Goal: Communication & Community: Share content

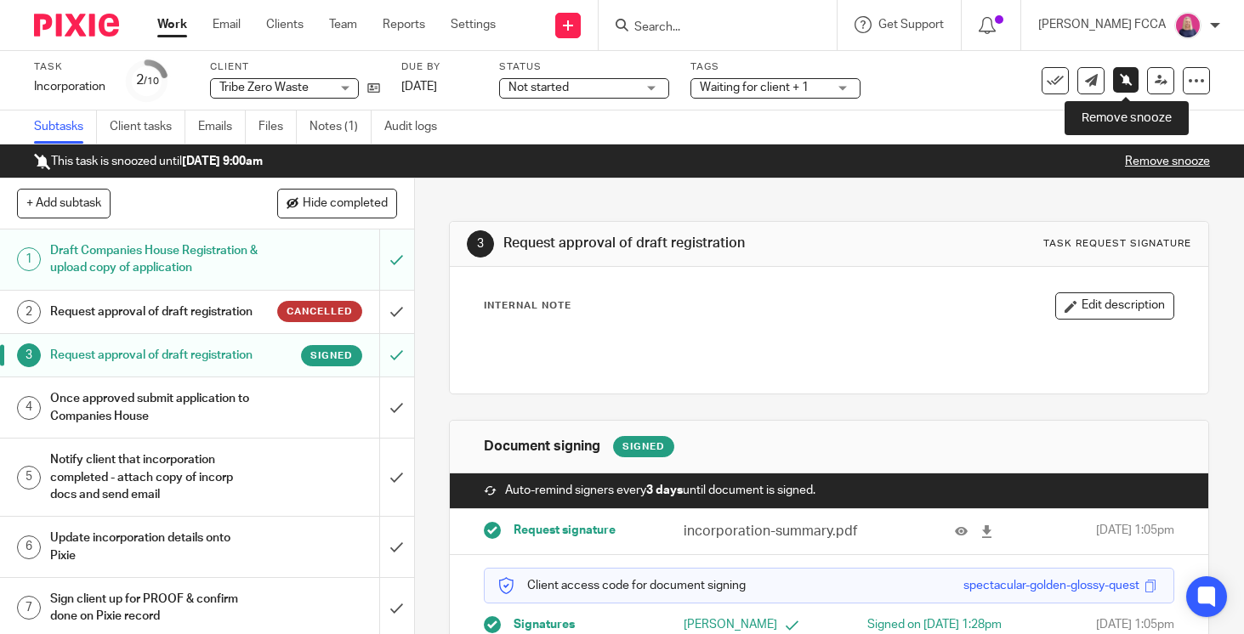
click at [1126, 78] on icon at bounding box center [1126, 79] width 13 height 13
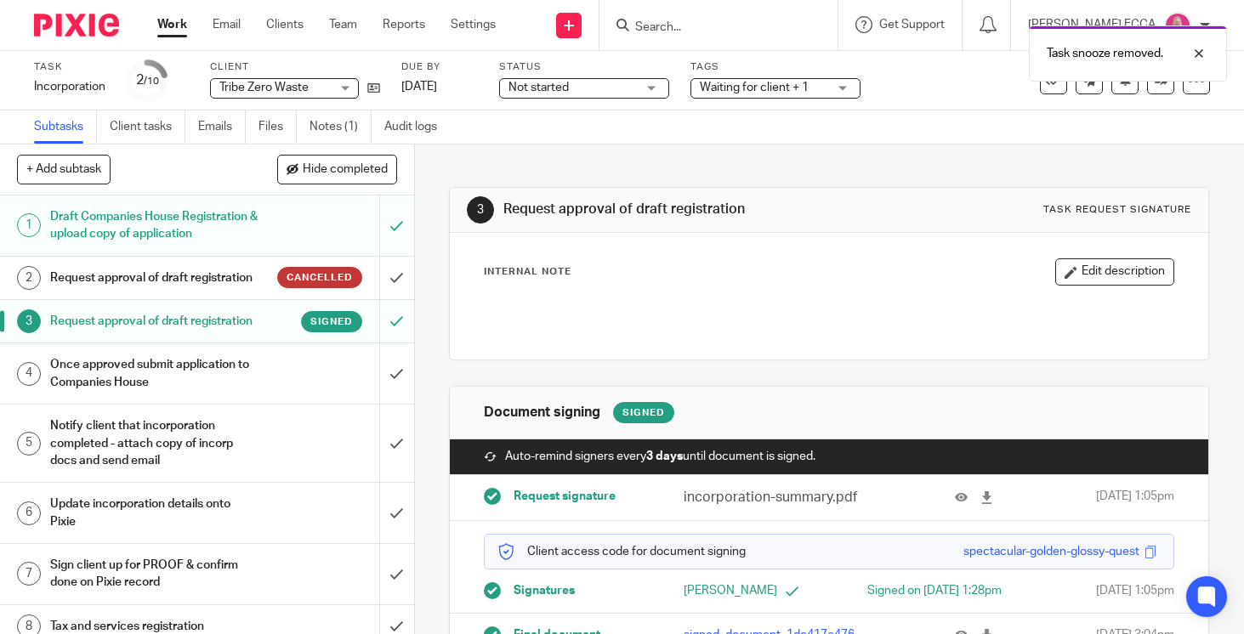
click at [63, 31] on img at bounding box center [76, 25] width 85 height 23
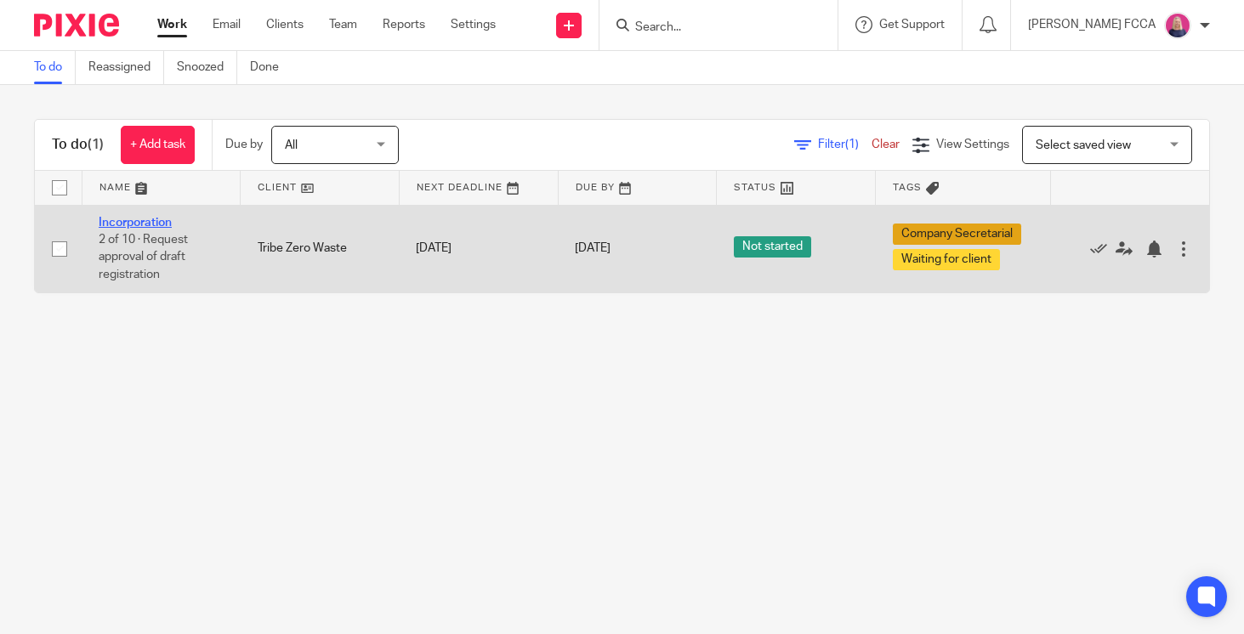
click at [124, 224] on link "Incorporation" at bounding box center [135, 223] width 73 height 12
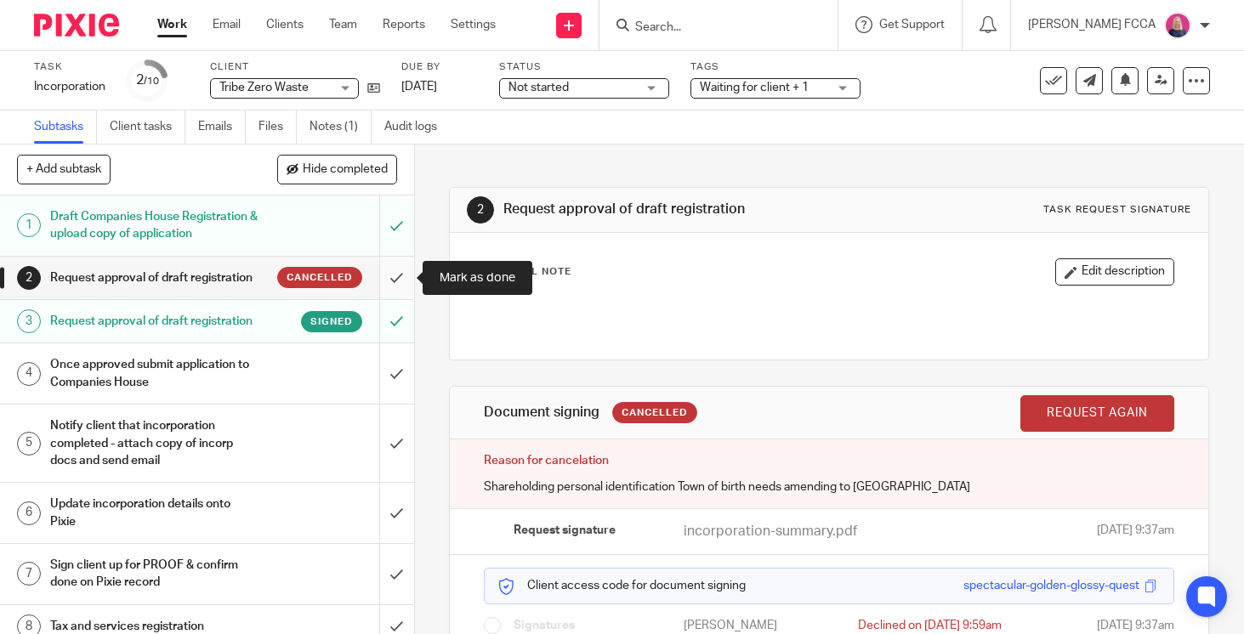
click at [394, 278] on input "submit" at bounding box center [207, 278] width 414 height 43
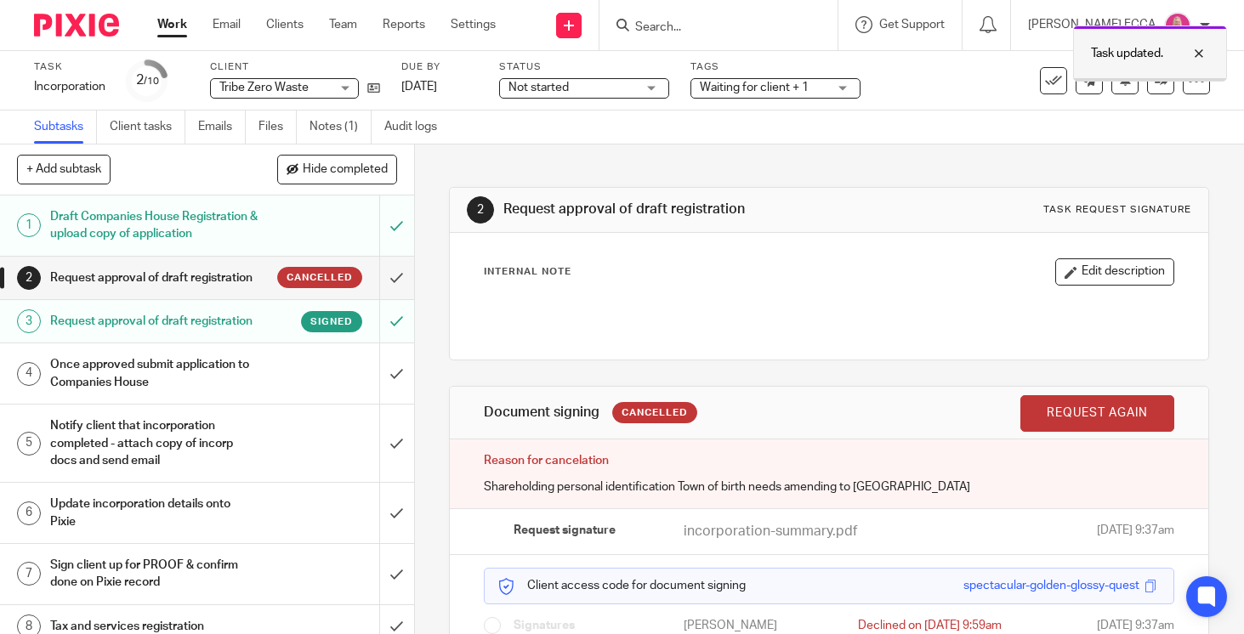
click at [1201, 51] on div at bounding box center [1186, 53] width 46 height 20
click at [842, 90] on div "Waiting for client + 1" at bounding box center [775, 88] width 170 height 20
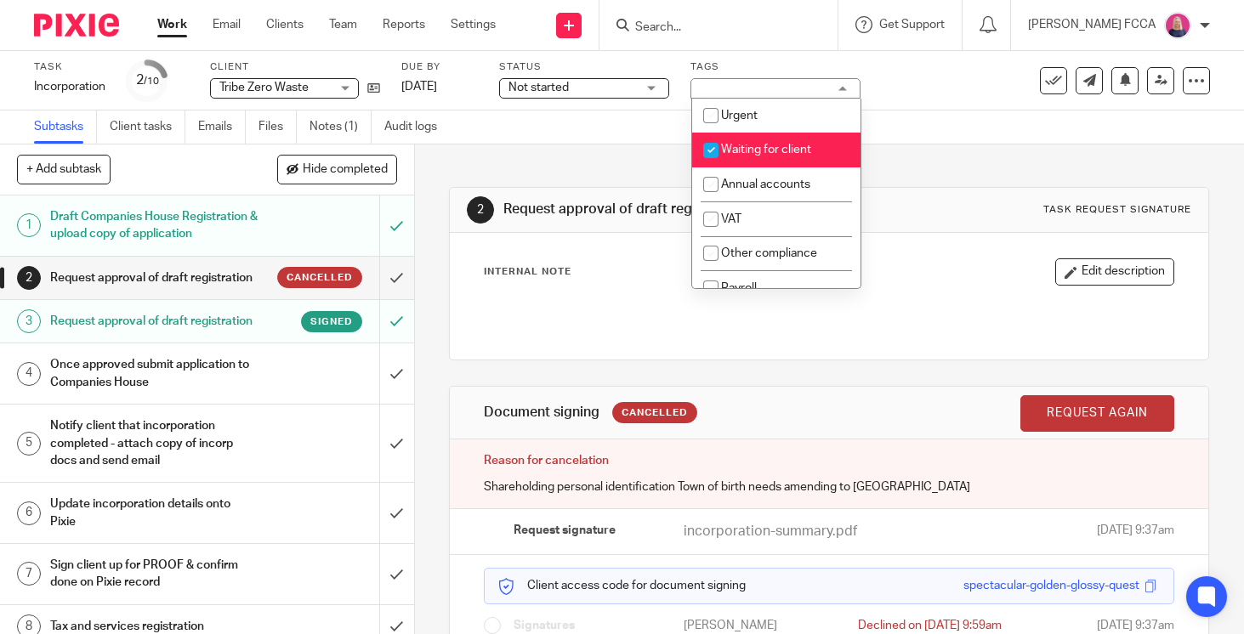
click at [710, 149] on input "checkbox" at bounding box center [711, 150] width 32 height 32
checkbox input "false"
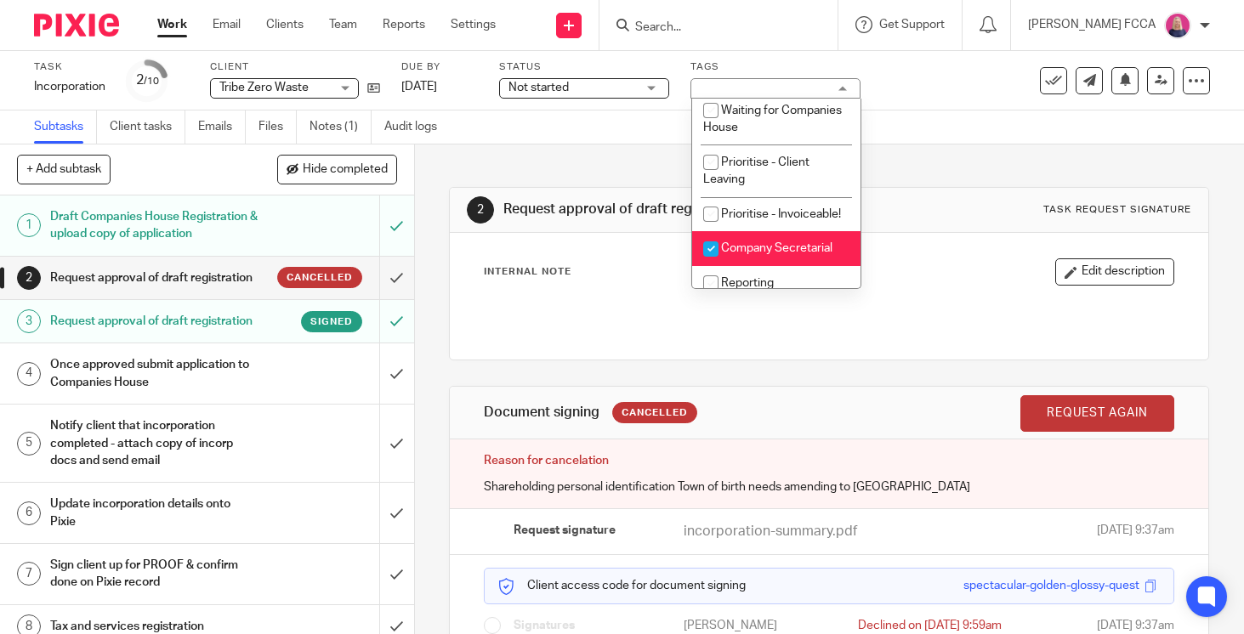
scroll to position [514, 0]
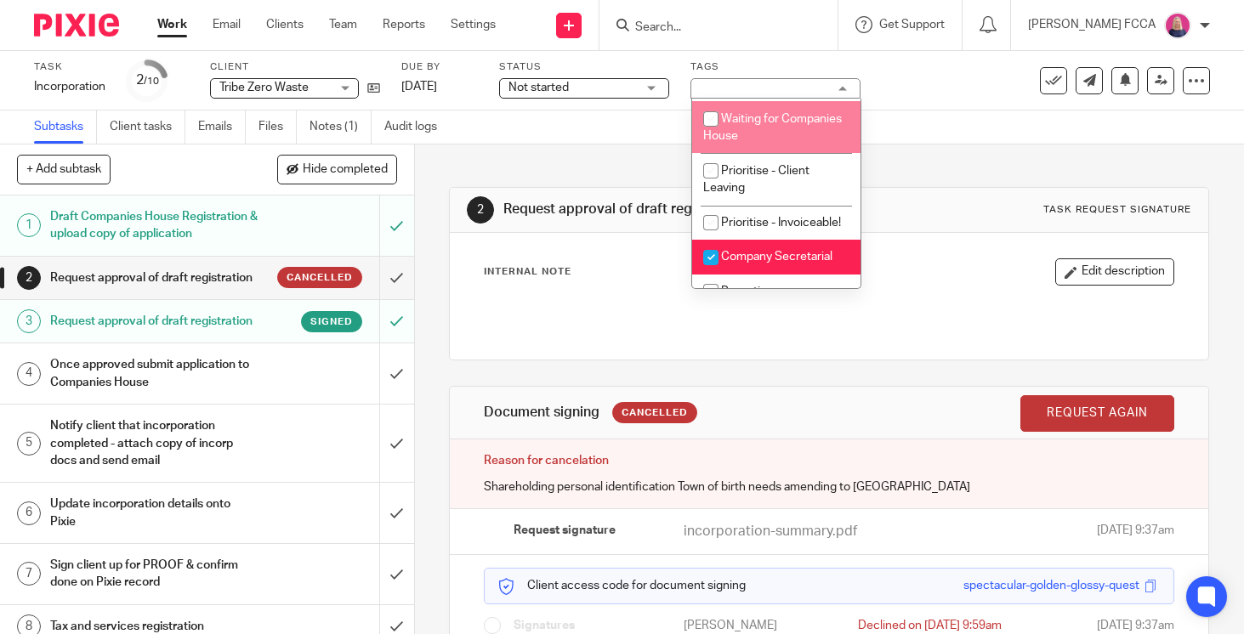
click at [713, 131] on input "checkbox" at bounding box center [711, 119] width 32 height 32
checkbox input "true"
click at [571, 156] on div "2 Request approval of draft registration Task request signature Internal Note E…" at bounding box center [829, 427] width 760 height 565
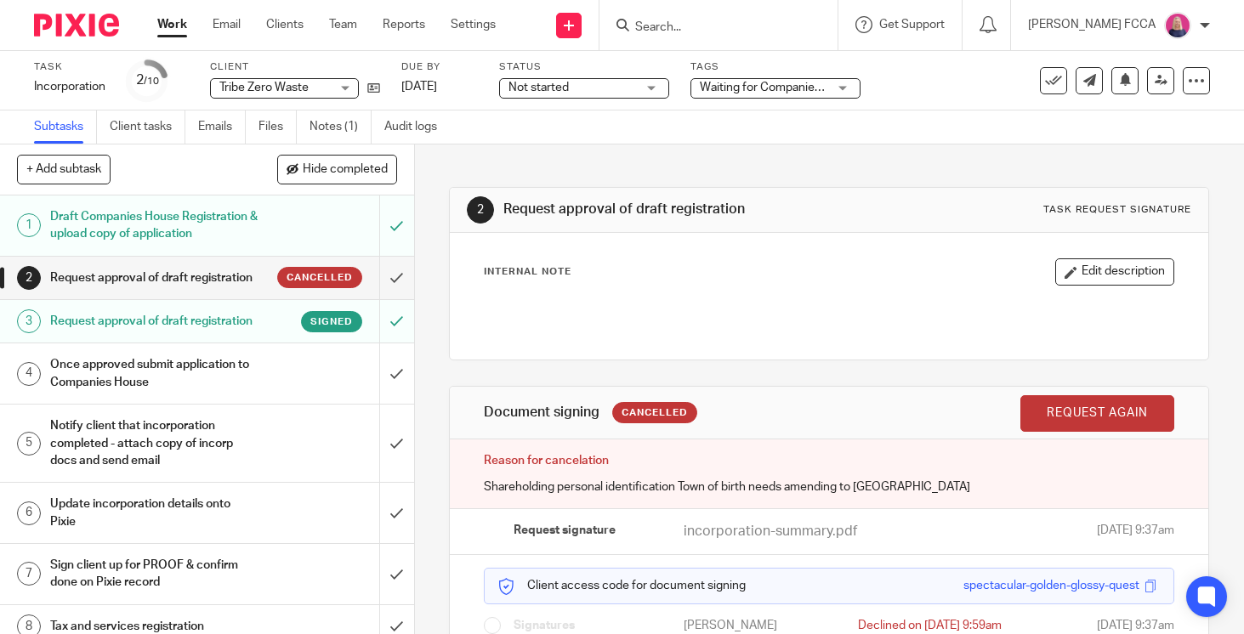
click at [233, 372] on h1 "Once approved submit application to Companies House" at bounding box center [154, 373] width 208 height 43
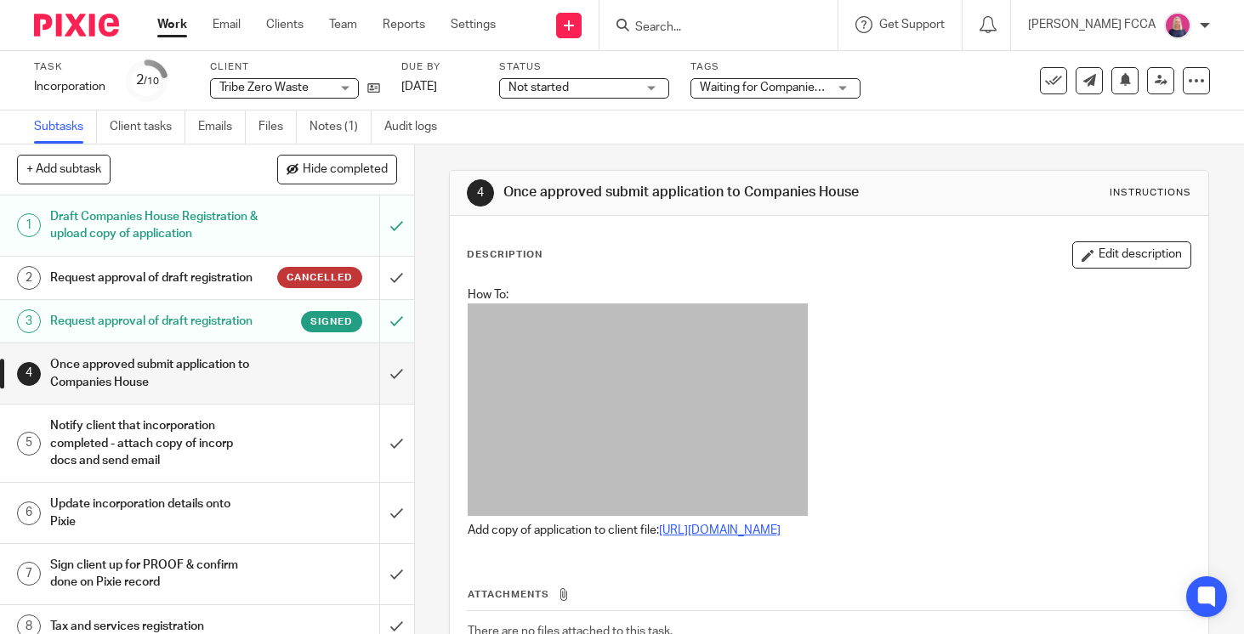
click at [781, 531] on link "https://drive.google.com/drive/folders/1EKWGJpfr3NBARtakZ1WrFS6JvDfMx8B2?usp=dr…" at bounding box center [720, 531] width 122 height 12
click at [395, 375] on input "submit" at bounding box center [207, 373] width 414 height 60
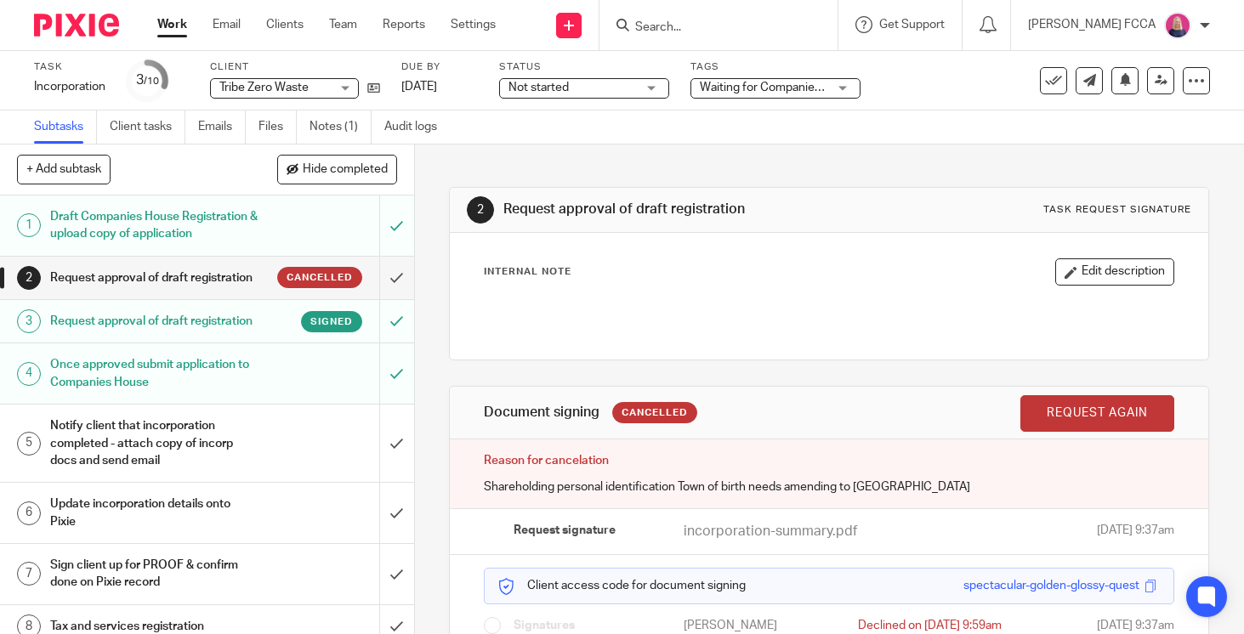
click at [58, 26] on img at bounding box center [76, 25] width 85 height 23
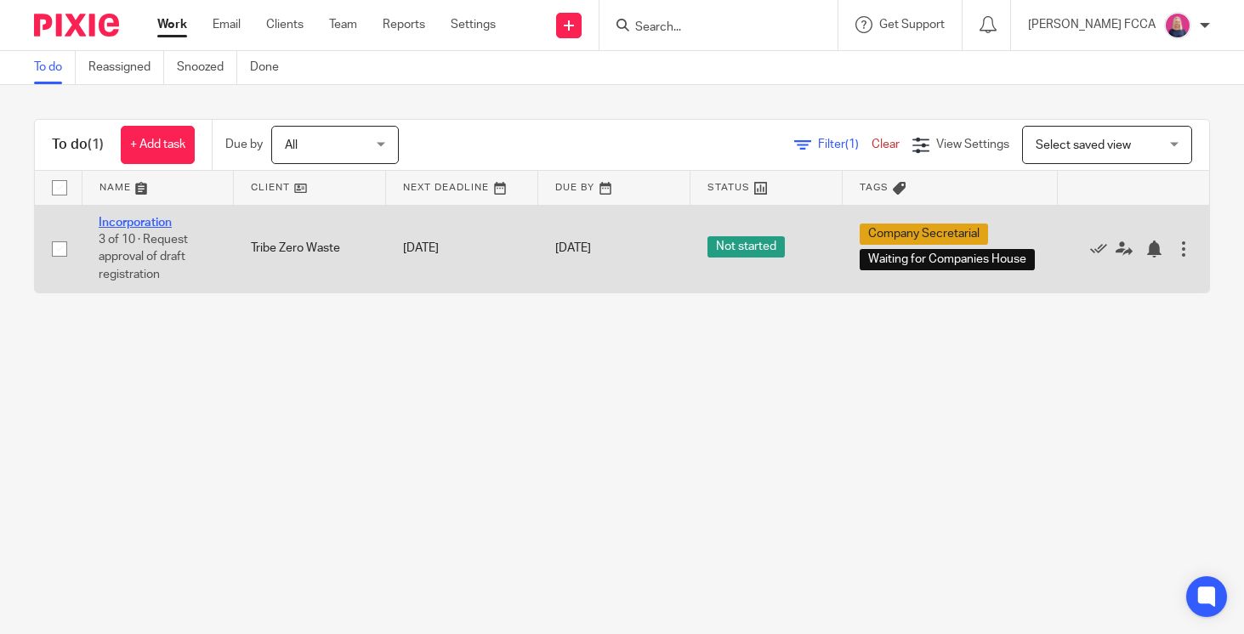
click at [120, 220] on link "Incorporation" at bounding box center [135, 223] width 73 height 12
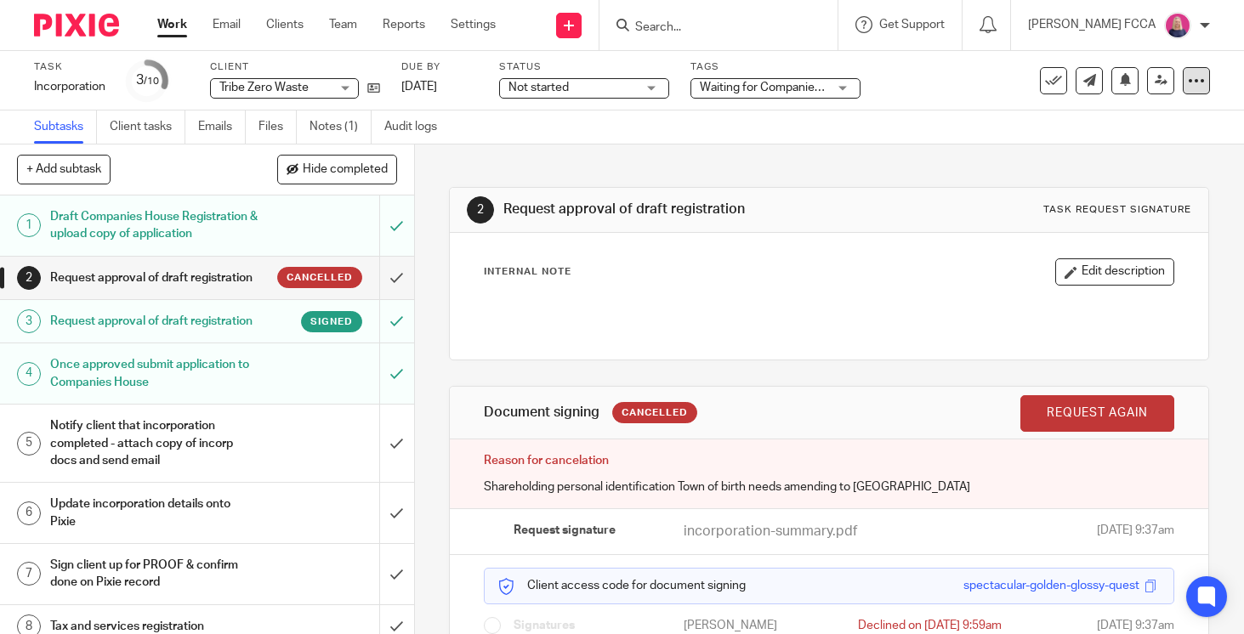
click at [1202, 85] on icon at bounding box center [1196, 80] width 17 height 17
click at [1142, 147] on link "Advanced task editor" at bounding box center [1143, 149] width 112 height 12
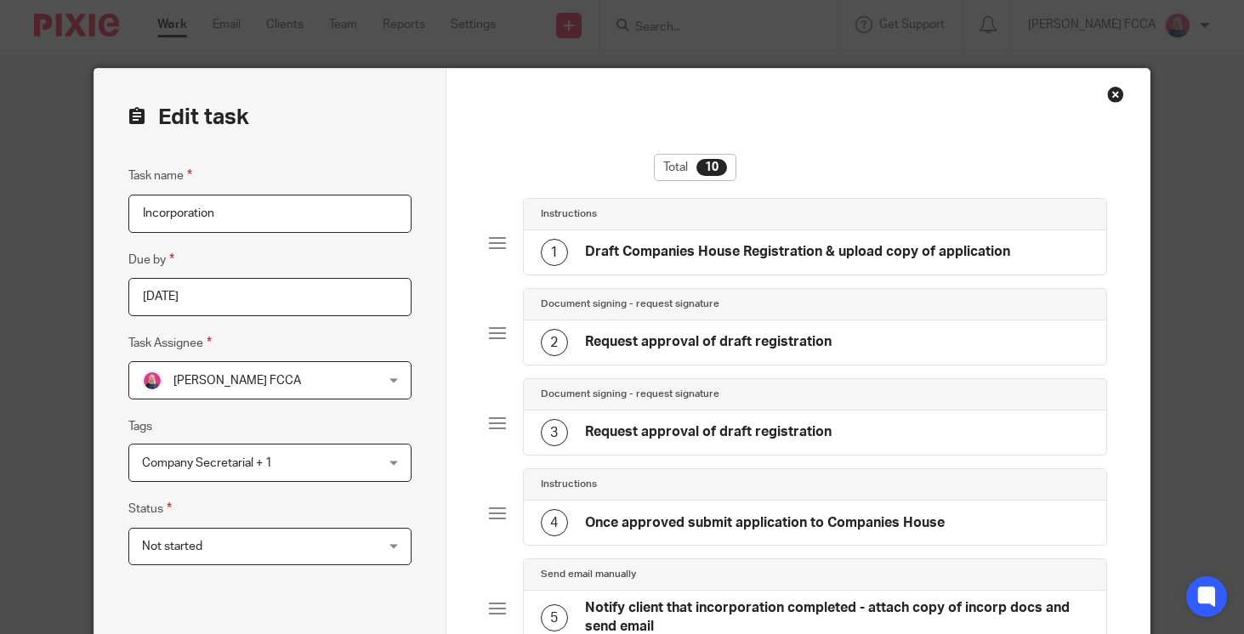
click at [740, 326] on div "2 Request approval of draft registration" at bounding box center [815, 343] width 583 height 44
click at [758, 345] on h4 "Request approval of draft registration" at bounding box center [708, 342] width 247 height 18
click at [726, 345] on h4 "Request approval of draft registration" at bounding box center [708, 342] width 247 height 18
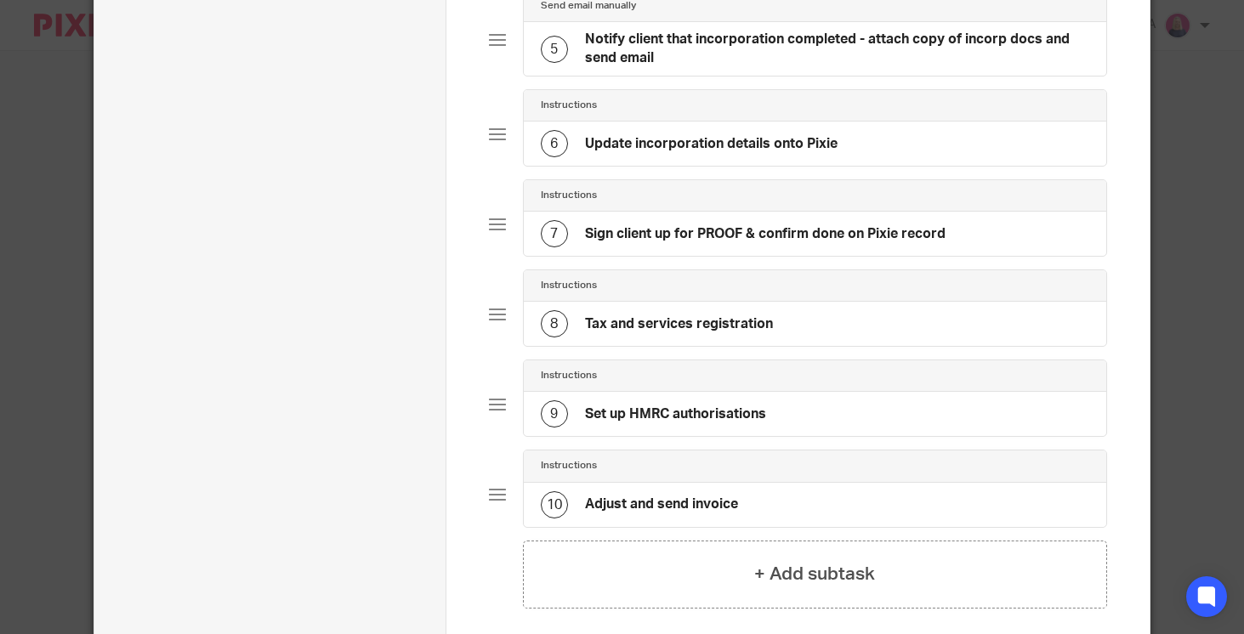
scroll to position [733, 0]
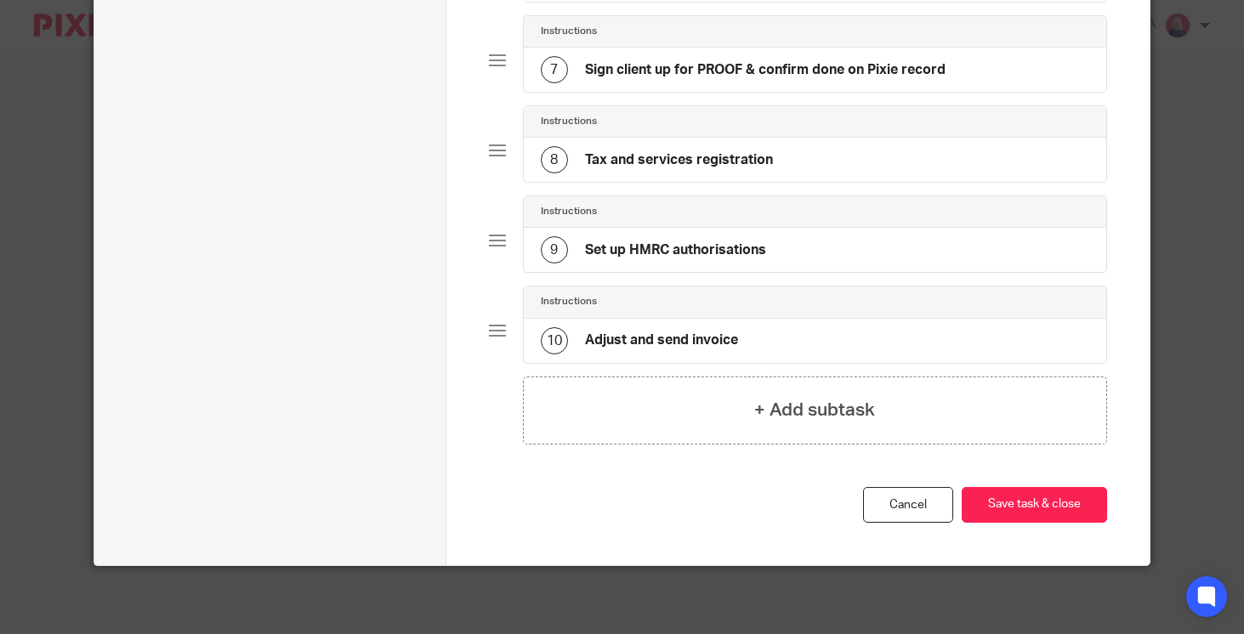
click at [726, 345] on h4 "Adjust and send invoice" at bounding box center [661, 341] width 153 height 18
click at [911, 514] on link "Cancel" at bounding box center [908, 505] width 90 height 37
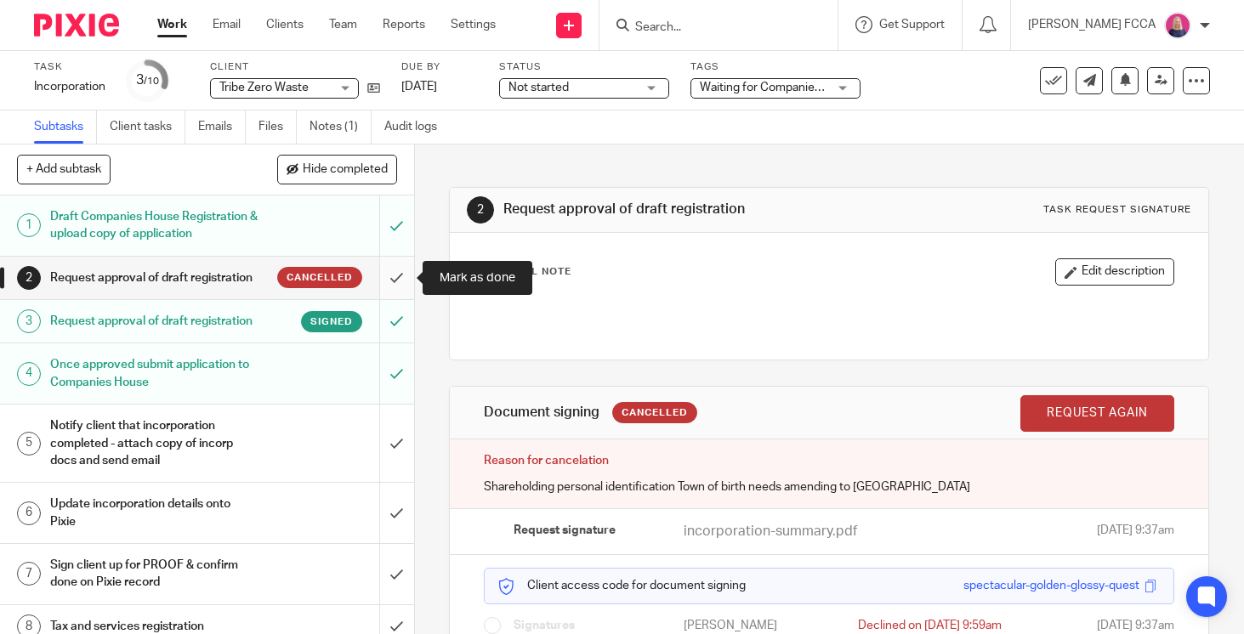
click at [400, 276] on input "submit" at bounding box center [207, 278] width 414 height 43
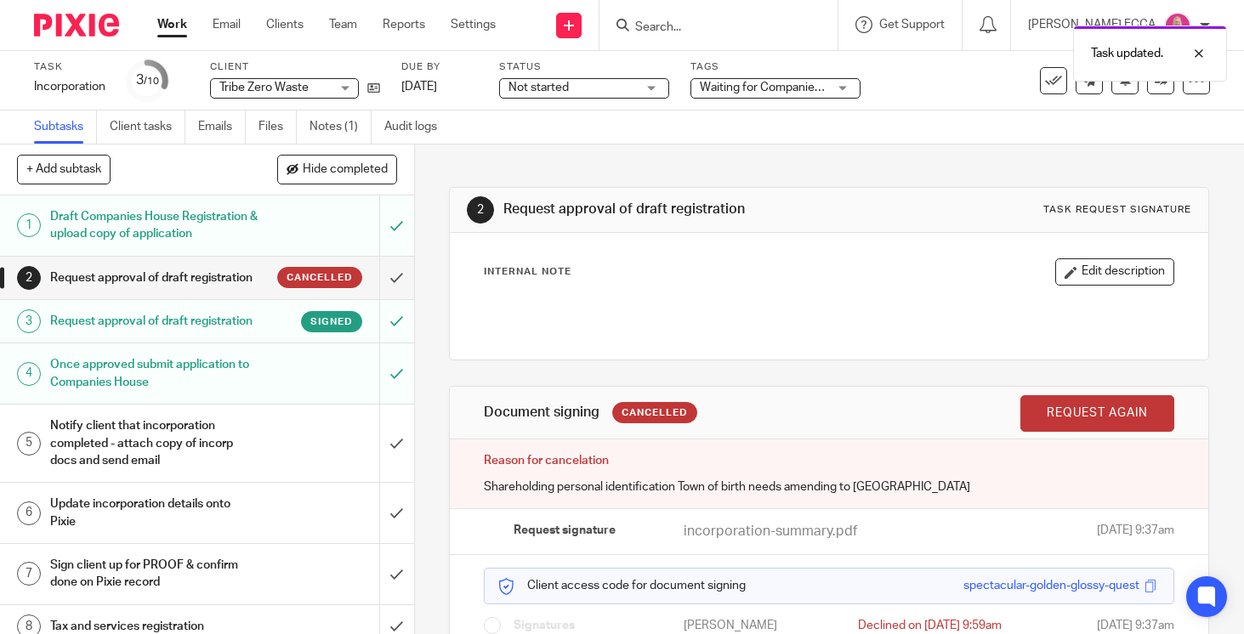
click at [87, 20] on img at bounding box center [76, 25] width 85 height 23
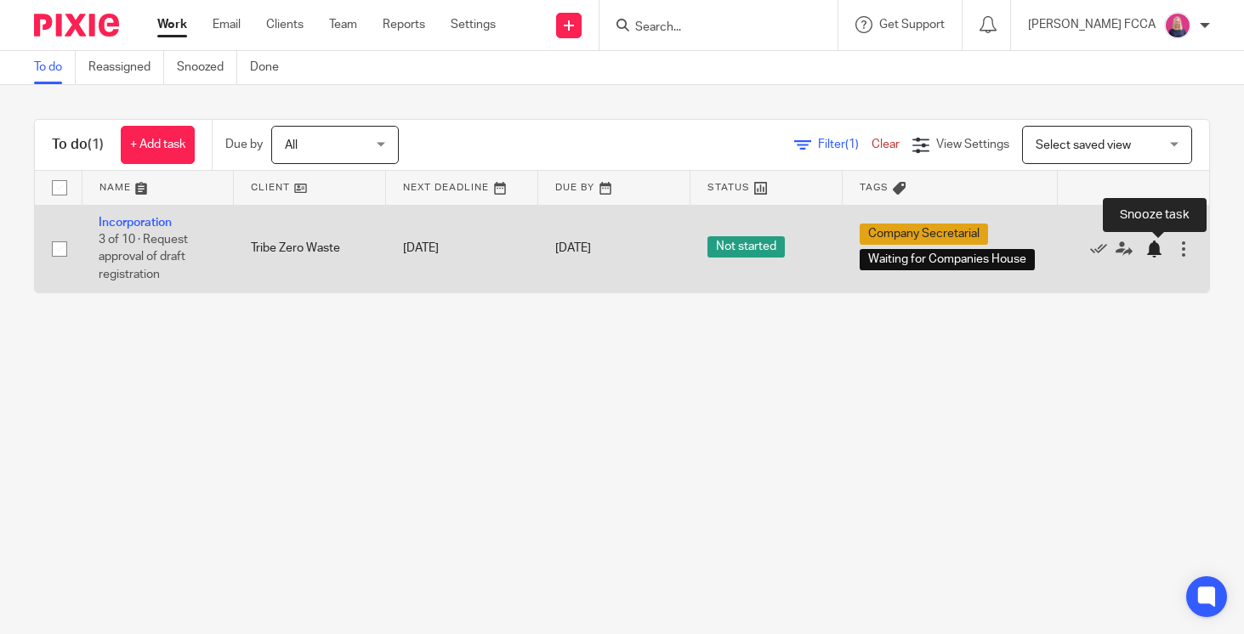
click at [1153, 252] on div at bounding box center [1153, 249] width 17 height 17
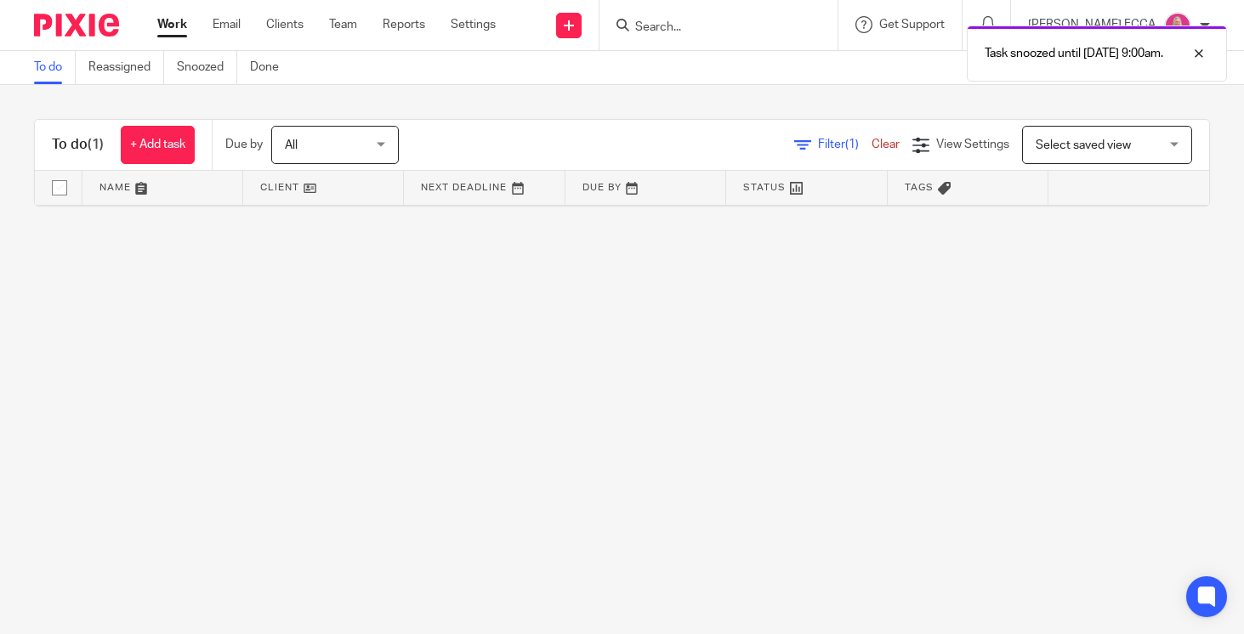
click at [673, 32] on div "Task snoozed until 19 Aug 2025 9:00am." at bounding box center [924, 49] width 605 height 65
click at [692, 25] on div "Task snoozed until 19 Aug 2025 9:00am." at bounding box center [924, 49] width 605 height 65
click at [1201, 50] on div at bounding box center [1186, 53] width 46 height 20
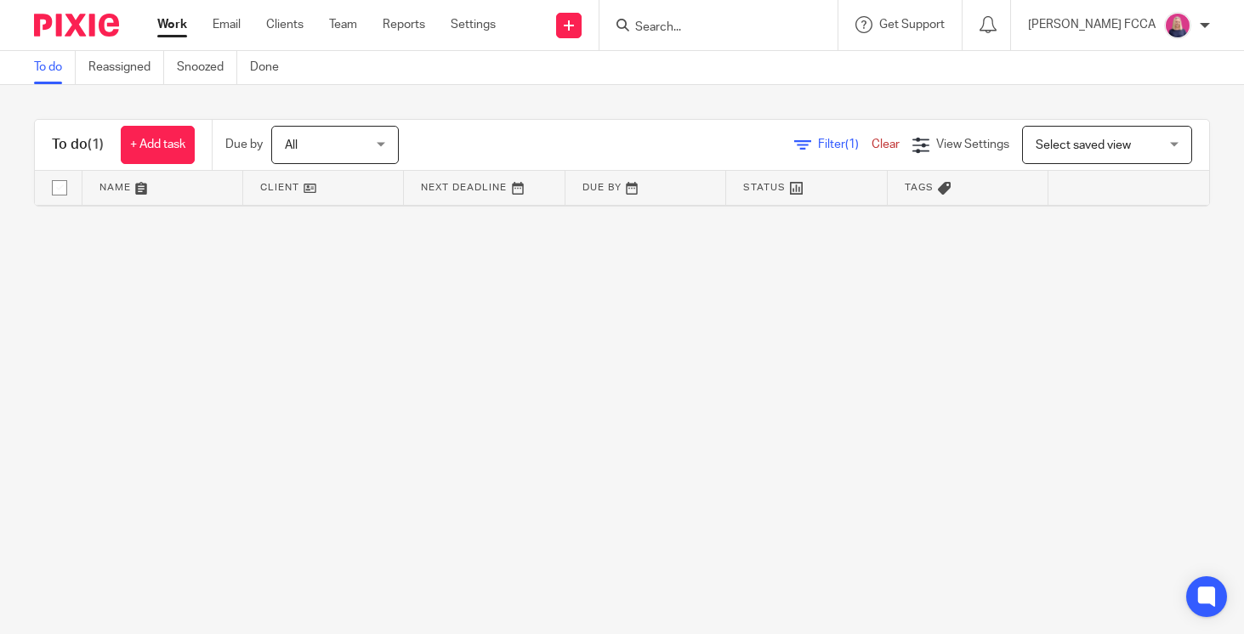
click at [718, 24] on input "Search" at bounding box center [709, 27] width 153 height 15
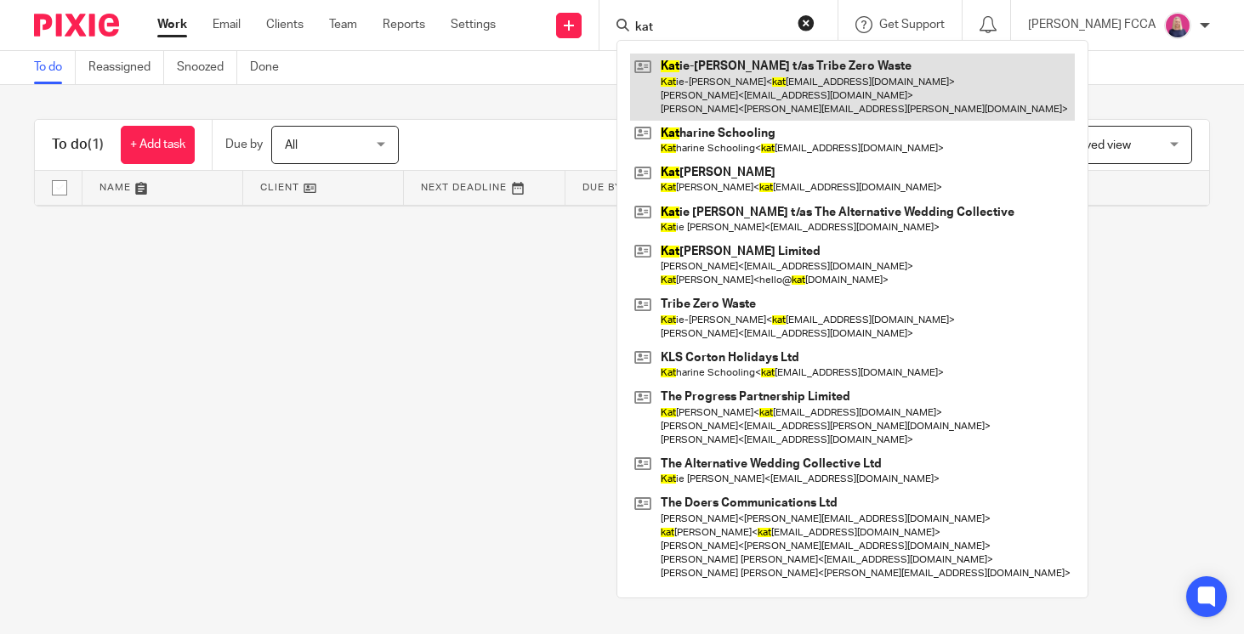
type input "kat"
click at [730, 79] on link at bounding box center [852, 87] width 445 height 67
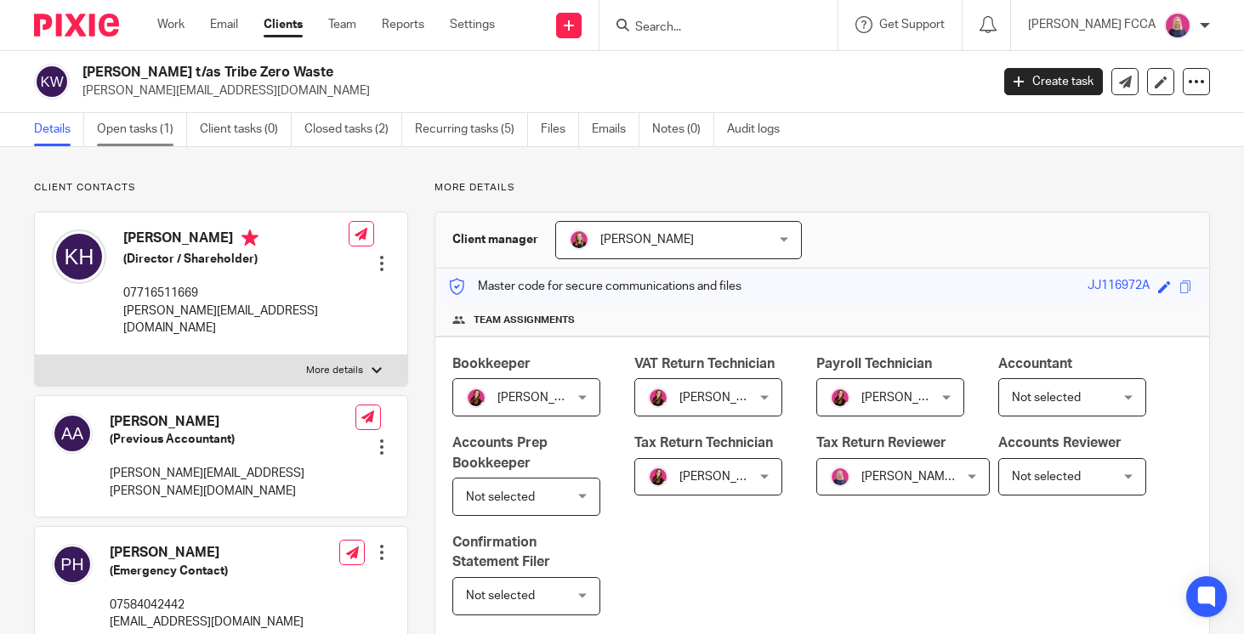
click at [143, 125] on link "Open tasks (1)" at bounding box center [142, 129] width 90 height 33
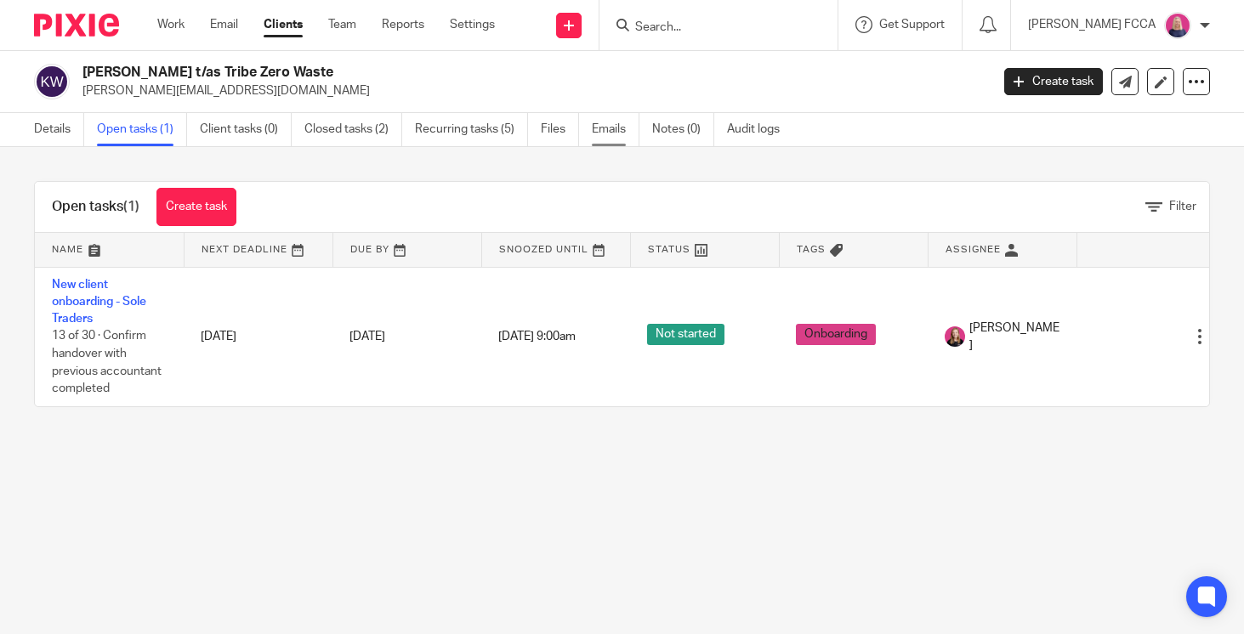
click at [610, 134] on link "Emails" at bounding box center [616, 129] width 48 height 33
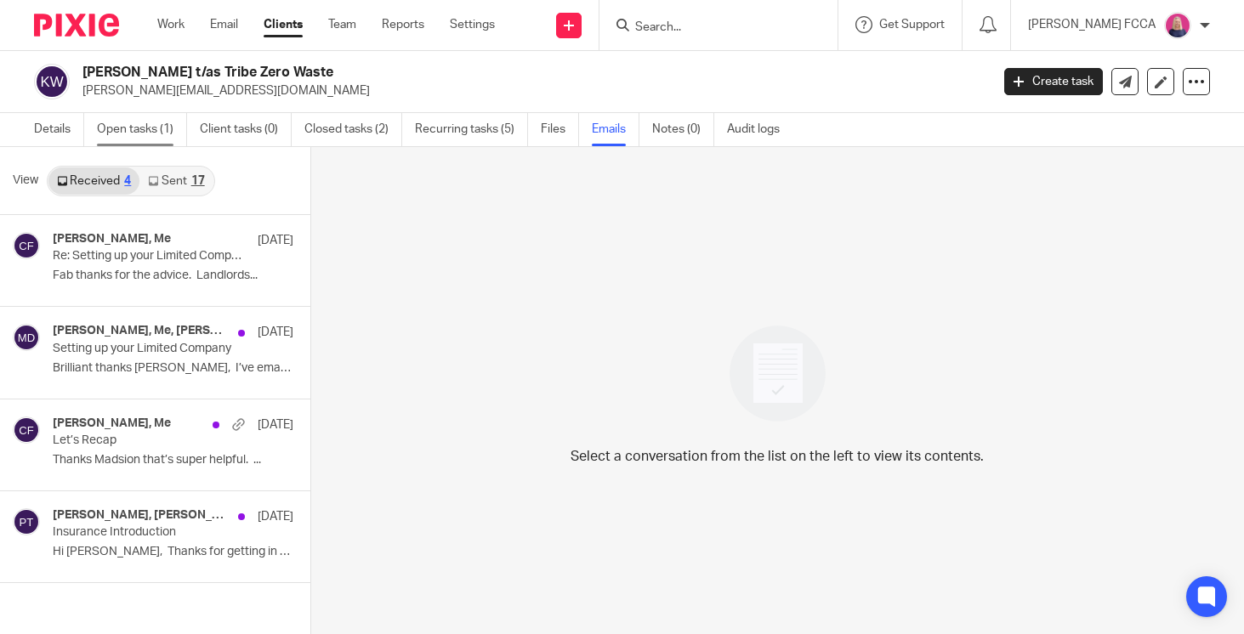
click at [114, 130] on link "Open tasks (1)" at bounding box center [142, 129] width 90 height 33
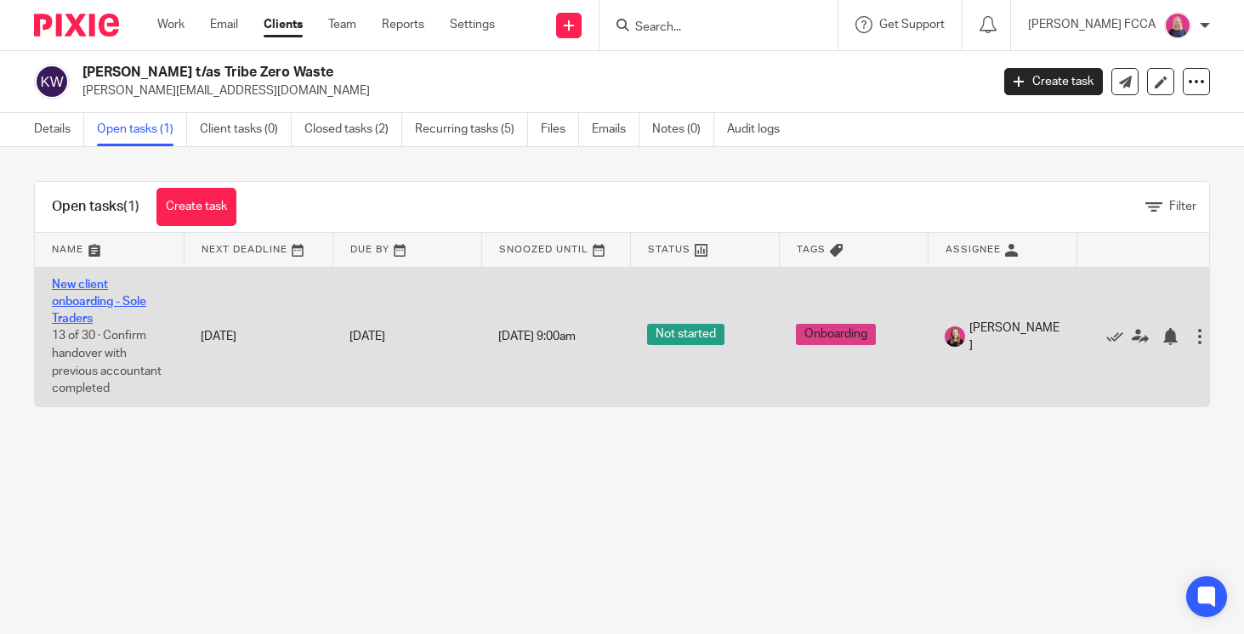
click at [92, 299] on link "New client onboarding - Sole Traders" at bounding box center [99, 302] width 94 height 47
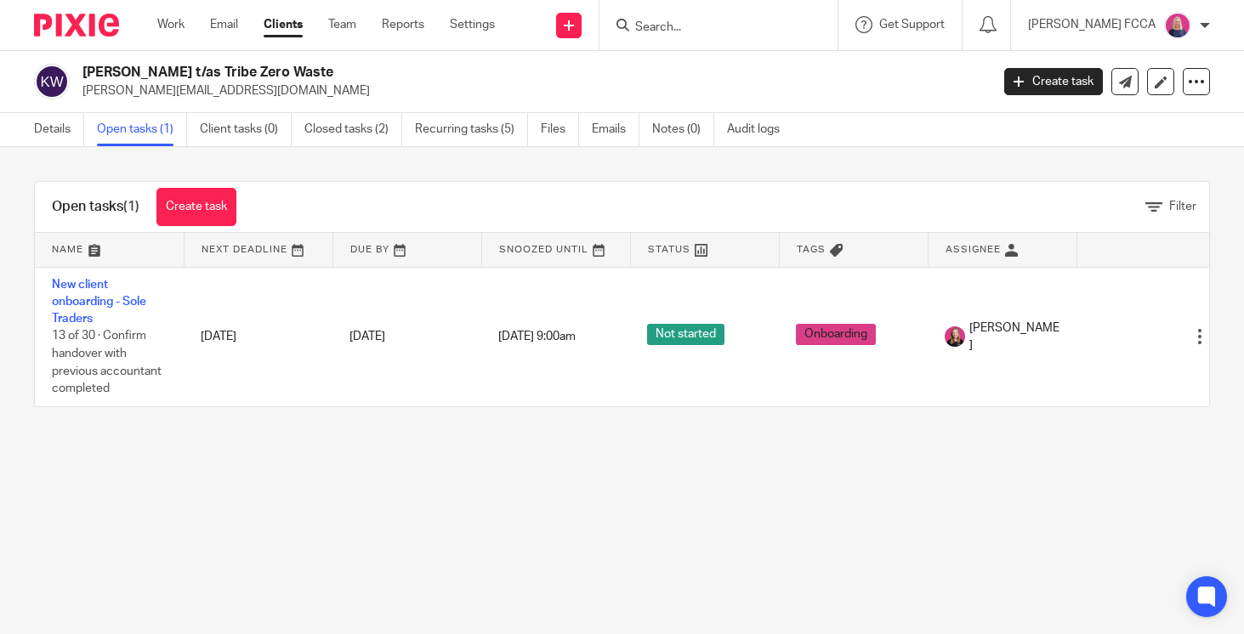
click at [701, 26] on input "Search" at bounding box center [709, 27] width 153 height 15
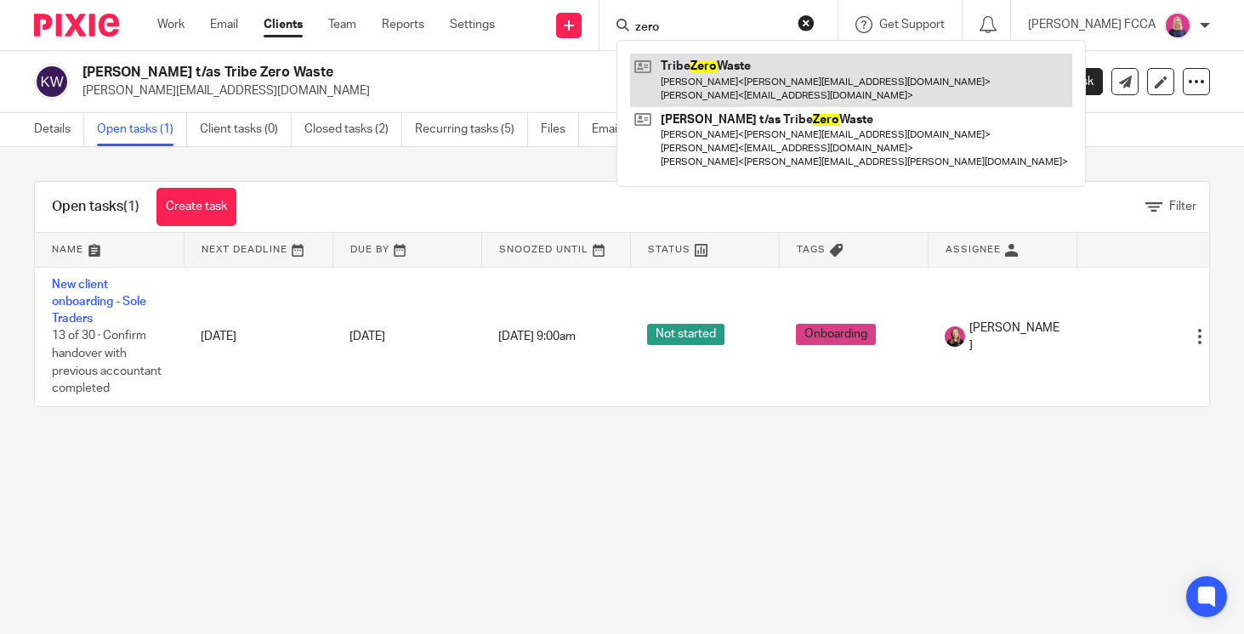
type input "zero"
click at [751, 89] on link at bounding box center [851, 80] width 442 height 53
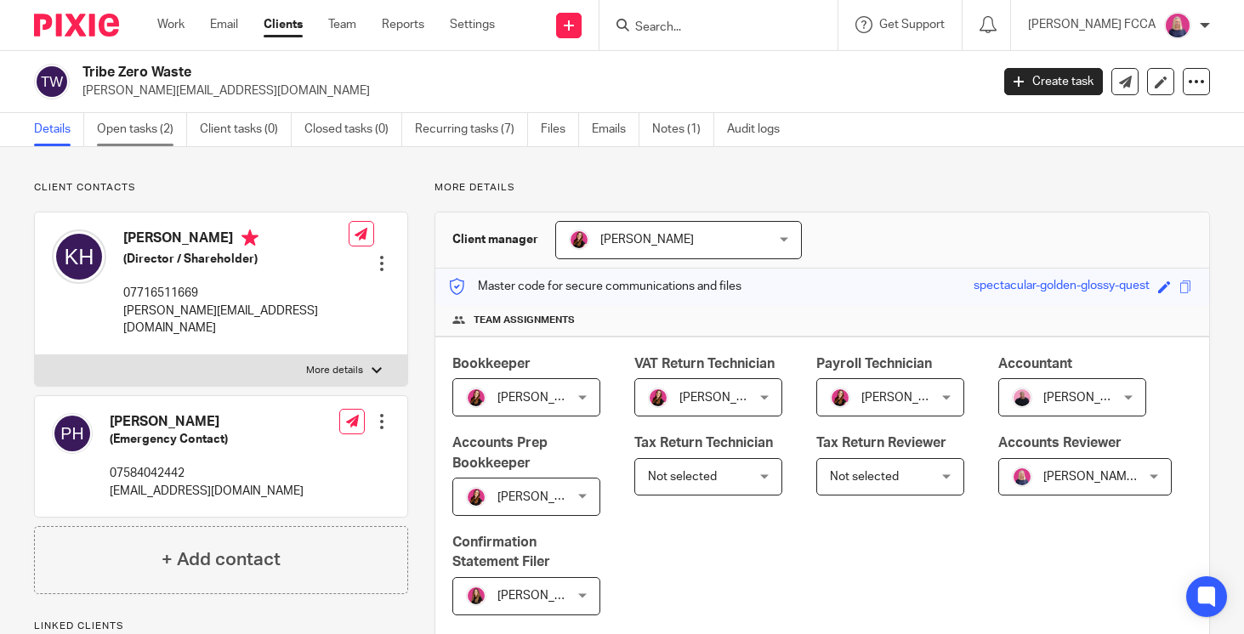
click at [139, 129] on link "Open tasks (2)" at bounding box center [142, 129] width 90 height 33
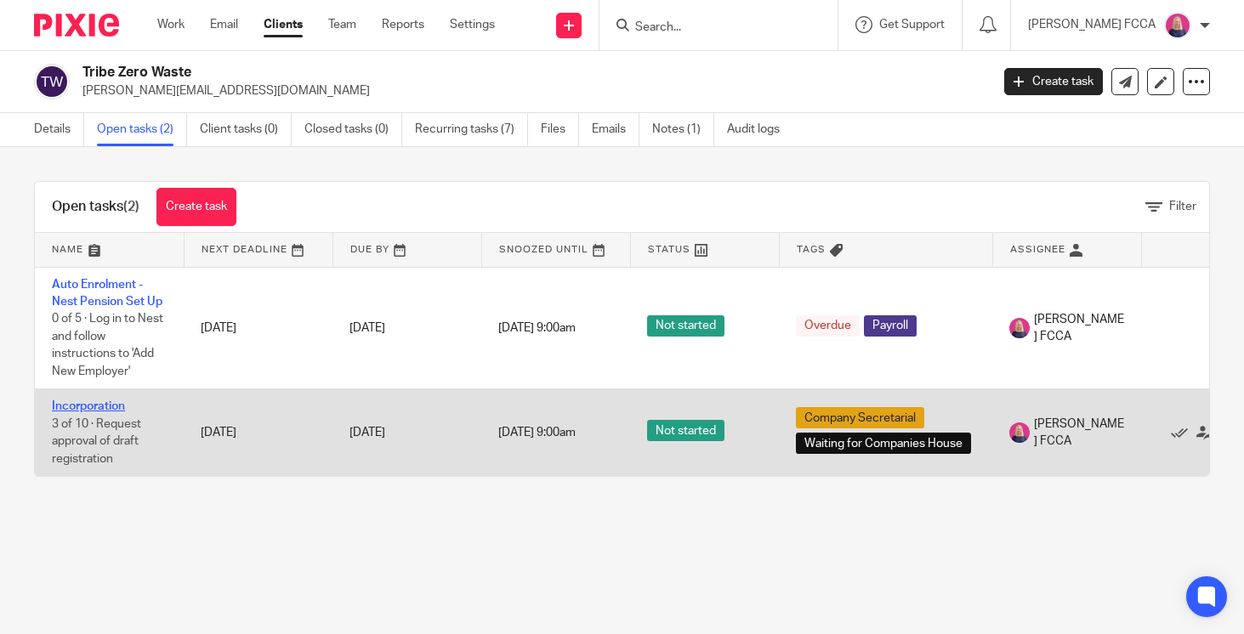
click at [97, 407] on link "Incorporation" at bounding box center [88, 406] width 73 height 12
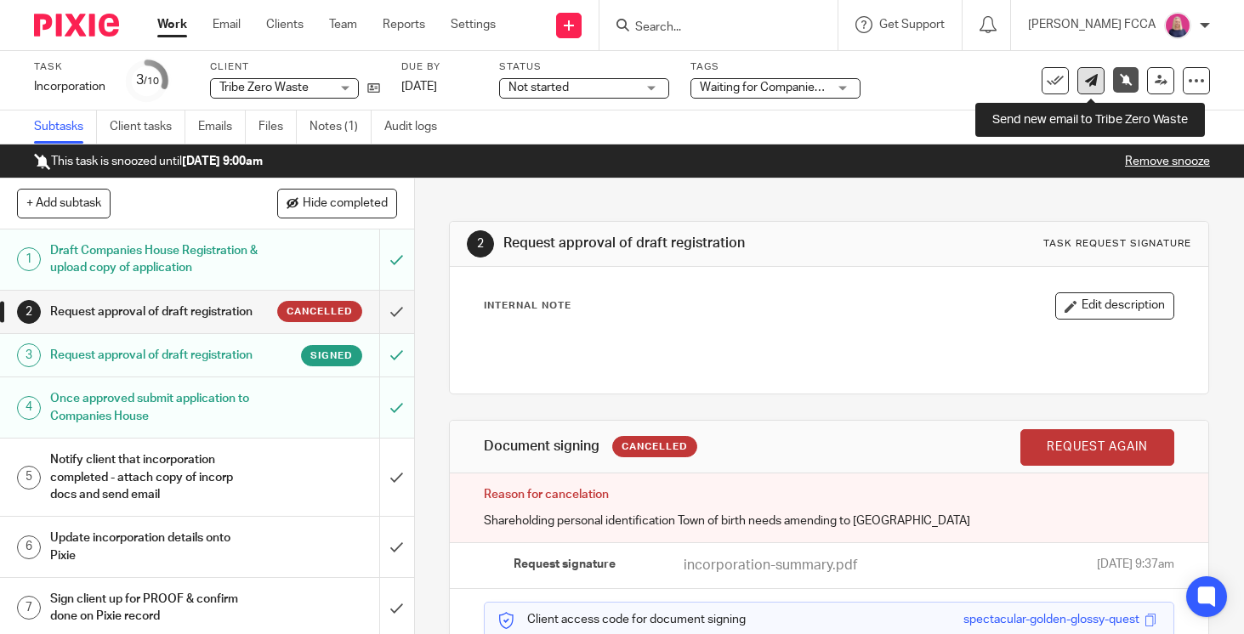
click at [1090, 88] on link at bounding box center [1090, 80] width 27 height 27
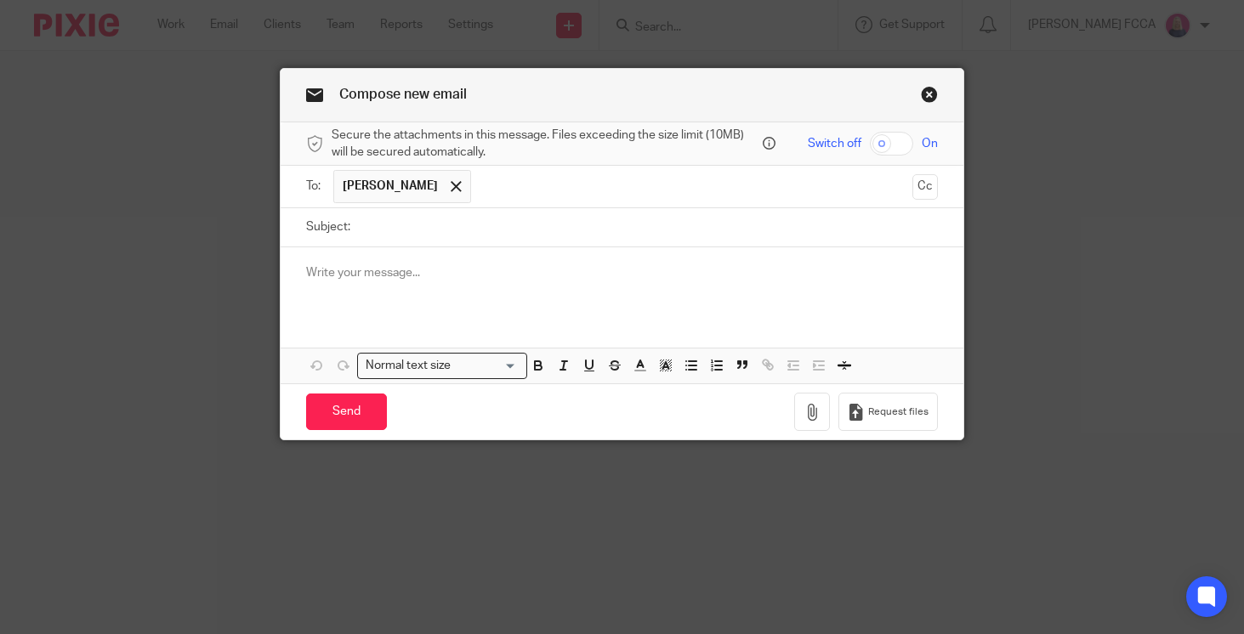
click at [400, 232] on input "Subject:" at bounding box center [648, 227] width 579 height 38
type input "Ltd Company"
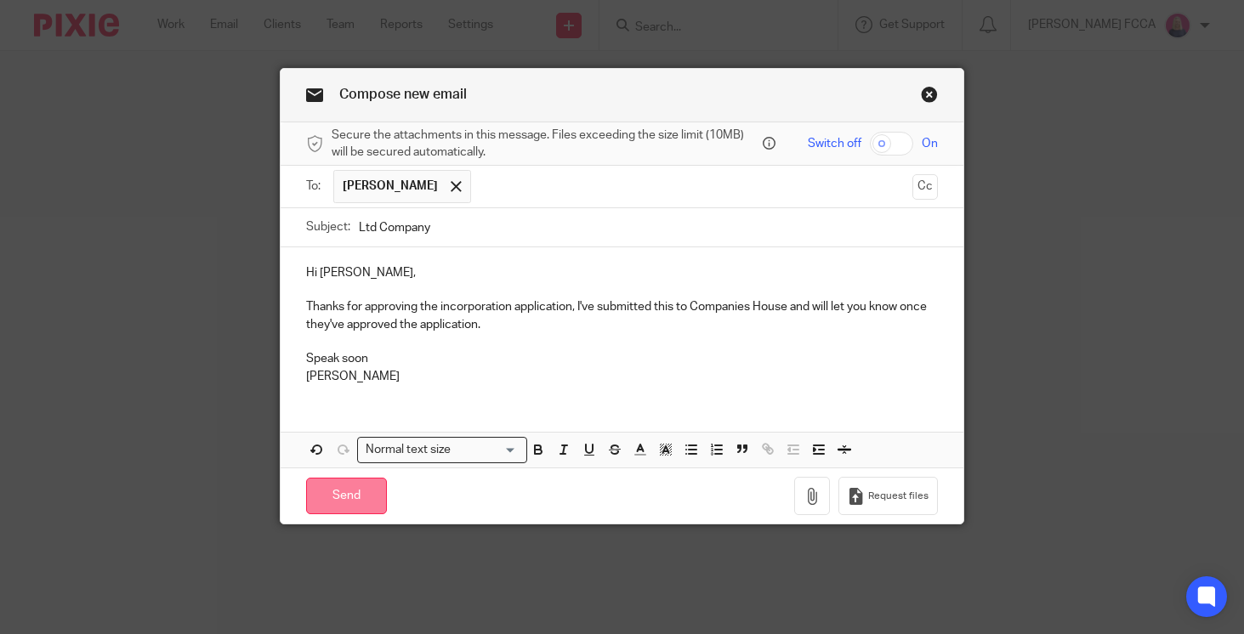
click at [342, 500] on input "Send" at bounding box center [346, 496] width 81 height 37
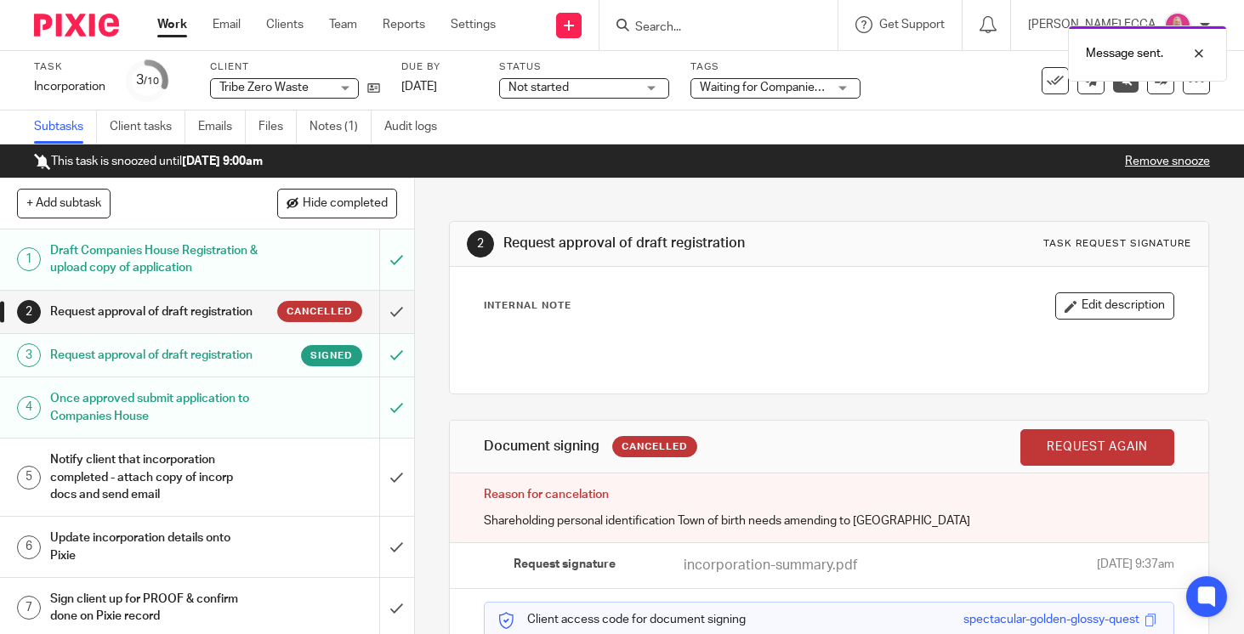
click at [65, 20] on img at bounding box center [76, 25] width 85 height 23
